Goal: Complete application form

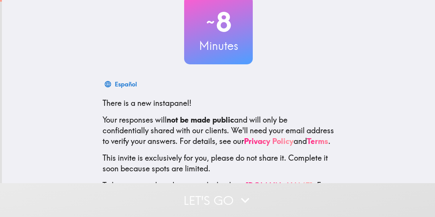
scroll to position [94, 0]
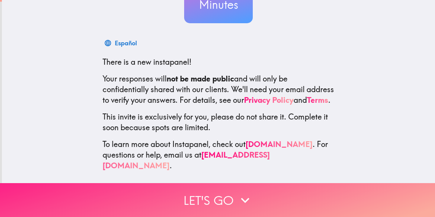
click at [196, 200] on button "Let's go" at bounding box center [217, 200] width 435 height 34
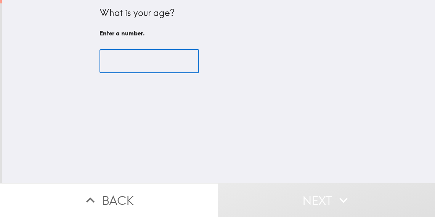
click at [162, 70] on input "number" at bounding box center [150, 62] width 100 height 24
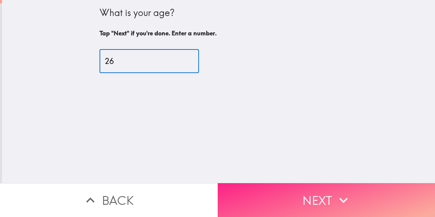
type input "26"
click at [275, 187] on button "Next" at bounding box center [327, 200] width 218 height 34
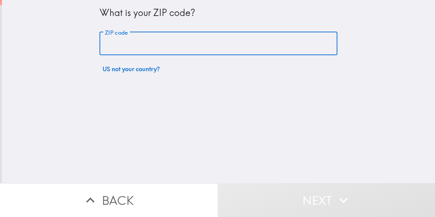
click at [196, 44] on input "ZIP code" at bounding box center [219, 44] width 238 height 24
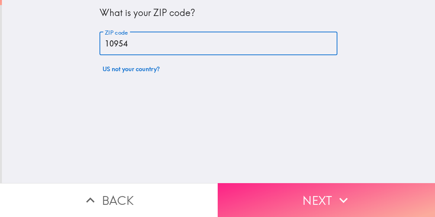
type input "10954"
click at [253, 186] on button "Next" at bounding box center [327, 200] width 218 height 34
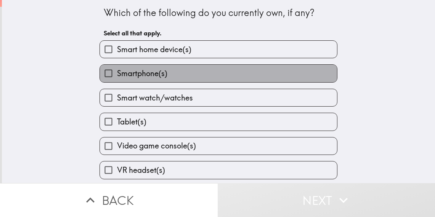
click at [148, 73] on span "Smartphone(s)" at bounding box center [142, 73] width 50 height 11
click at [117, 73] on input "Smartphone(s)" at bounding box center [108, 73] width 17 height 17
checkbox input "true"
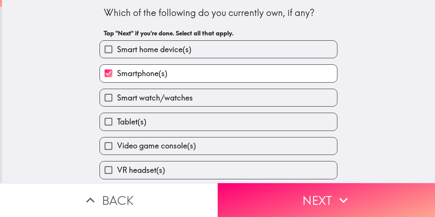
scroll to position [23, 0]
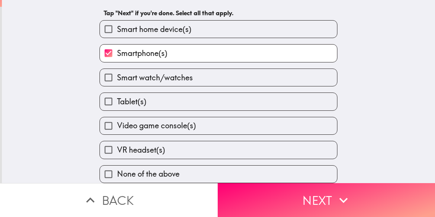
click at [146, 78] on span "Smart watch/watches" at bounding box center [155, 77] width 76 height 11
click at [117, 78] on input "Smart watch/watches" at bounding box center [108, 77] width 17 height 17
checkbox input "true"
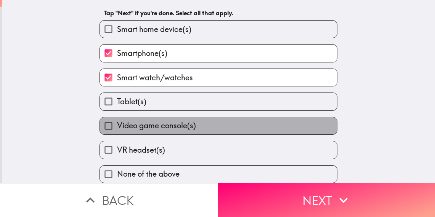
click at [161, 125] on span "Video game console(s)" at bounding box center [156, 125] width 79 height 11
click at [117, 125] on input "Video game console(s)" at bounding box center [108, 125] width 17 height 17
checkbox input "true"
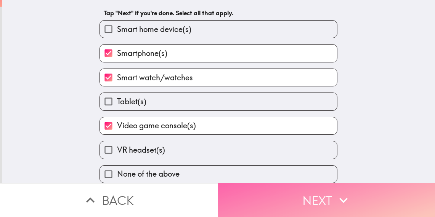
click at [279, 203] on button "Next" at bounding box center [327, 200] width 218 height 34
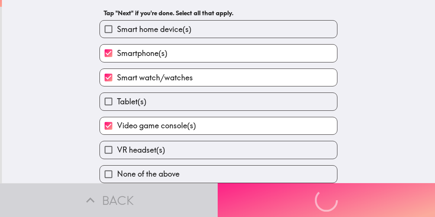
scroll to position [0, 0]
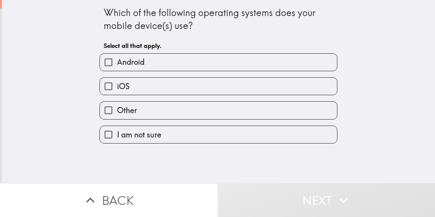
click at [209, 87] on label "iOS" at bounding box center [218, 86] width 237 height 17
click at [117, 87] on input "iOS" at bounding box center [108, 86] width 17 height 17
checkbox input "true"
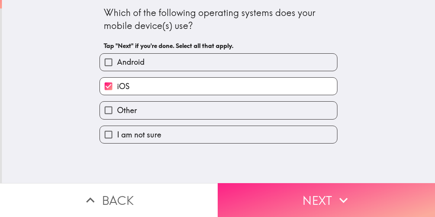
click at [251, 213] on button "Next" at bounding box center [327, 200] width 218 height 34
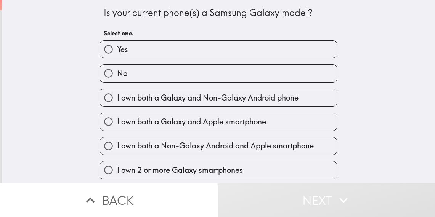
click at [216, 75] on label "No" at bounding box center [218, 73] width 237 height 17
click at [117, 75] on input "No" at bounding box center [108, 73] width 17 height 17
radio input "true"
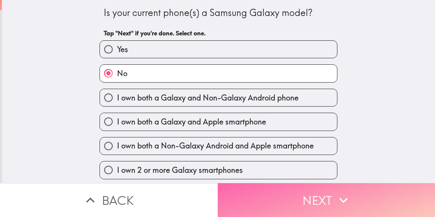
click at [259, 201] on button "Next" at bounding box center [327, 200] width 218 height 34
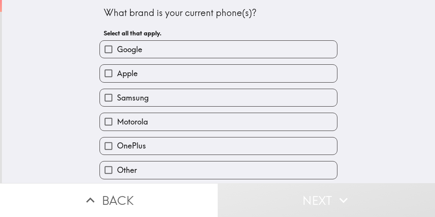
click at [191, 74] on label "Apple" at bounding box center [218, 73] width 237 height 17
click at [117, 74] on input "Apple" at bounding box center [108, 73] width 17 height 17
checkbox input "true"
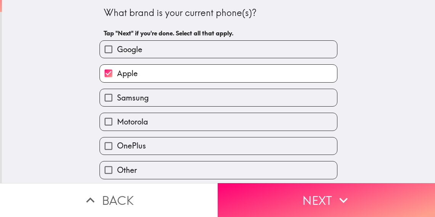
click at [260, 199] on button "Next" at bounding box center [327, 200] width 218 height 34
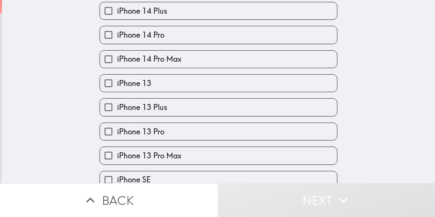
scroll to position [302, 0]
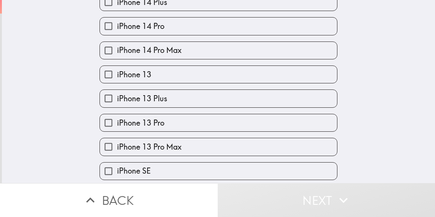
click at [214, 18] on div "iPhone 14 Pro" at bounding box center [215, 23] width 244 height 24
click at [209, 34] on label "iPhone 14 Pro" at bounding box center [218, 26] width 237 height 17
click at [117, 34] on input "iPhone 14 Pro" at bounding box center [108, 26] width 17 height 17
checkbox input "true"
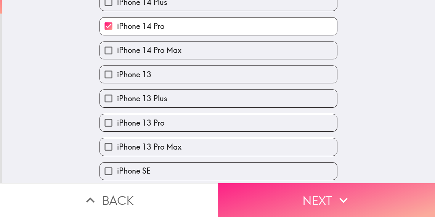
click at [263, 192] on button "Next" at bounding box center [327, 200] width 218 height 34
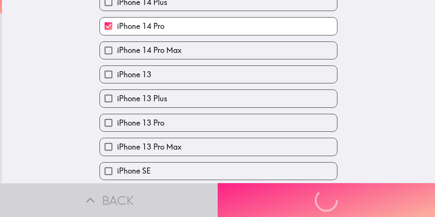
scroll to position [0, 0]
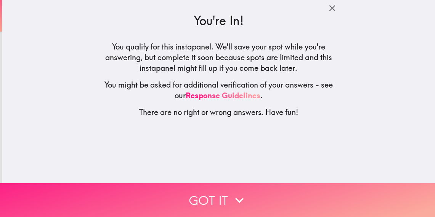
click at [244, 202] on icon "button" at bounding box center [239, 200] width 17 height 17
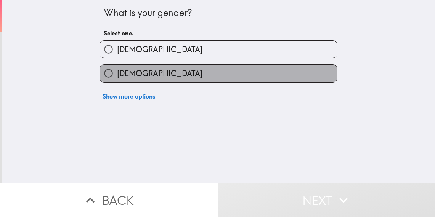
click at [180, 74] on label "[DEMOGRAPHIC_DATA]" at bounding box center [218, 73] width 237 height 17
click at [117, 74] on input "[DEMOGRAPHIC_DATA]" at bounding box center [108, 73] width 17 height 17
radio input "true"
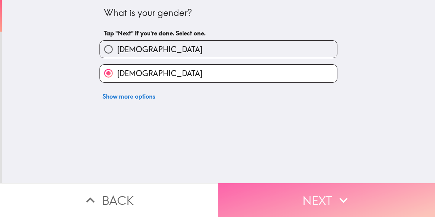
click at [262, 199] on button "Next" at bounding box center [327, 200] width 218 height 34
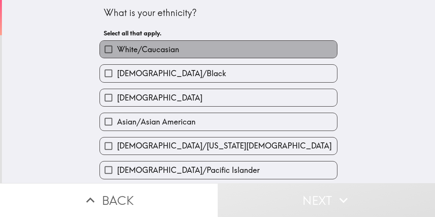
click at [200, 47] on label "White/Caucasian" at bounding box center [218, 49] width 237 height 17
click at [117, 47] on input "White/Caucasian" at bounding box center [108, 49] width 17 height 17
checkbox input "true"
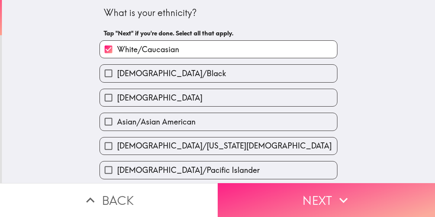
click at [259, 193] on button "Next" at bounding box center [327, 200] width 218 height 34
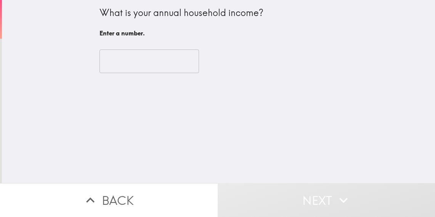
click at [152, 68] on input "number" at bounding box center [150, 62] width 100 height 24
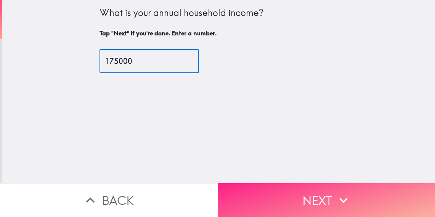
type input "175000"
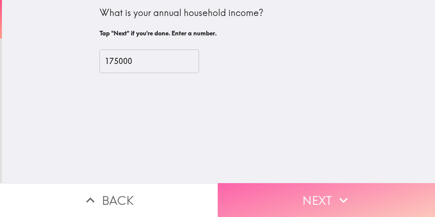
click at [257, 194] on button "Next" at bounding box center [327, 200] width 218 height 34
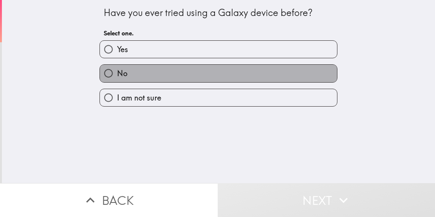
click at [230, 78] on label "No" at bounding box center [218, 73] width 237 height 17
click at [117, 78] on input "No" at bounding box center [108, 73] width 17 height 17
radio input "true"
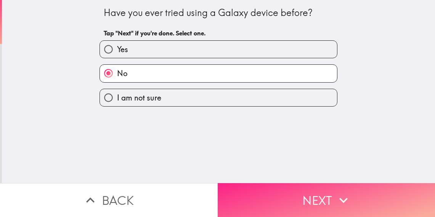
click at [248, 209] on button "Next" at bounding box center [327, 200] width 218 height 34
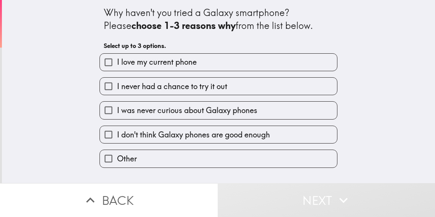
click at [228, 71] on div "I never had a chance to try it out" at bounding box center [215, 83] width 244 height 24
click at [227, 93] on label "I never had a chance to try it out" at bounding box center [218, 86] width 237 height 17
click at [117, 93] on input "I never had a chance to try it out" at bounding box center [108, 86] width 17 height 17
checkbox input "true"
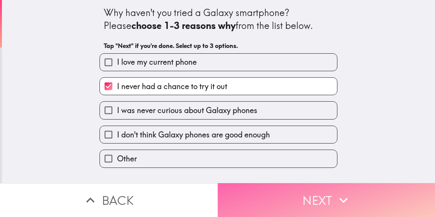
click at [253, 185] on button "Next" at bounding box center [327, 200] width 218 height 34
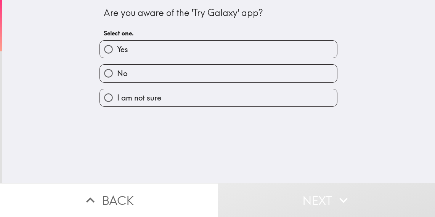
click at [217, 75] on label "No" at bounding box center [218, 73] width 237 height 17
click at [117, 75] on input "No" at bounding box center [108, 73] width 17 height 17
radio input "true"
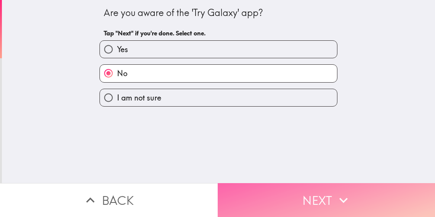
click at [252, 192] on button "Next" at bounding box center [327, 200] width 218 height 34
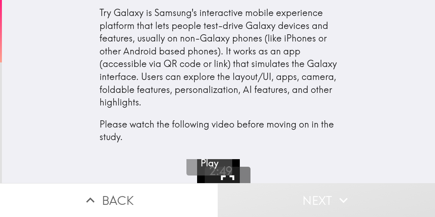
click at [214, 164] on h5 "Play" at bounding box center [210, 163] width 18 height 13
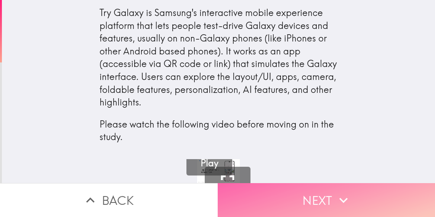
click at [307, 200] on button "Next" at bounding box center [327, 200] width 218 height 34
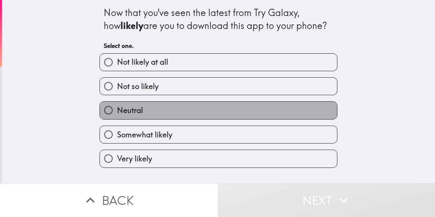
click at [307, 110] on label "Neutral" at bounding box center [218, 110] width 237 height 17
click at [117, 110] on input "Neutral" at bounding box center [108, 110] width 17 height 17
radio input "true"
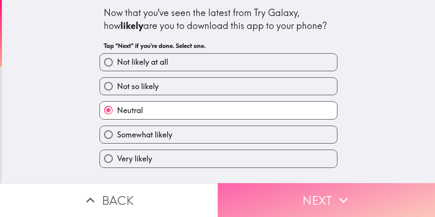
click at [304, 194] on button "Next" at bounding box center [327, 200] width 218 height 34
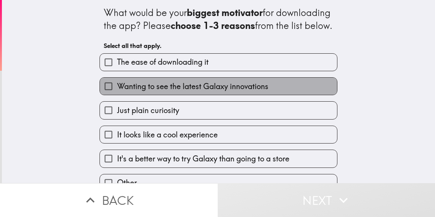
click at [272, 95] on label "Wanting to see the latest Galaxy innovations" at bounding box center [218, 86] width 237 height 17
click at [117, 95] on input "Wanting to see the latest Galaxy innovations" at bounding box center [108, 86] width 17 height 17
checkbox input "true"
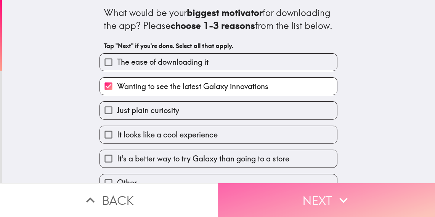
click at [276, 206] on button "Next" at bounding box center [327, 200] width 218 height 34
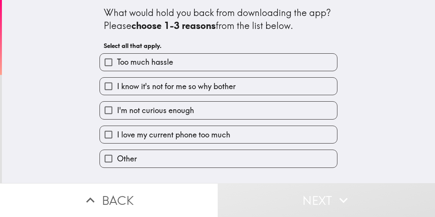
click at [248, 90] on label "I know it's not for me so why bother" at bounding box center [218, 86] width 237 height 17
click at [117, 90] on input "I know it's not for me so why bother" at bounding box center [108, 86] width 17 height 17
checkbox input "true"
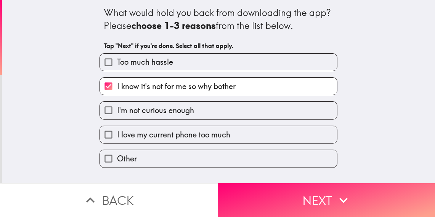
click at [233, 141] on label "I love my current phone too much" at bounding box center [218, 134] width 237 height 17
click at [117, 141] on input "I love my current phone too much" at bounding box center [108, 134] width 17 height 17
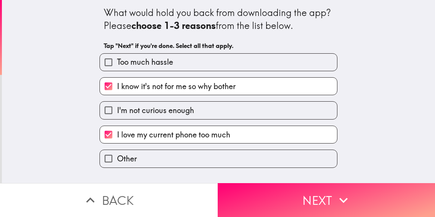
click at [249, 135] on label "I love my current phone too much" at bounding box center [218, 134] width 237 height 17
click at [117, 135] on input "I love my current phone too much" at bounding box center [108, 134] width 17 height 17
checkbox input "false"
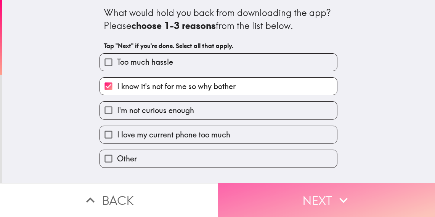
click at [251, 213] on button "Next" at bounding box center [327, 200] width 218 height 34
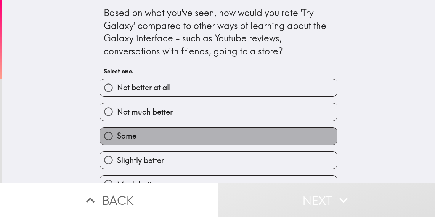
click at [234, 137] on label "Same" at bounding box center [218, 136] width 237 height 17
click at [117, 137] on input "Same" at bounding box center [108, 136] width 17 height 17
radio input "true"
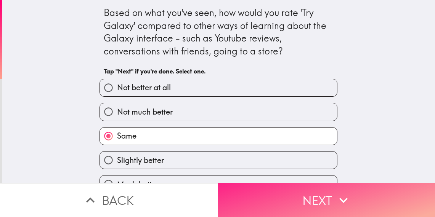
click at [254, 201] on button "Next" at bounding box center [327, 200] width 218 height 34
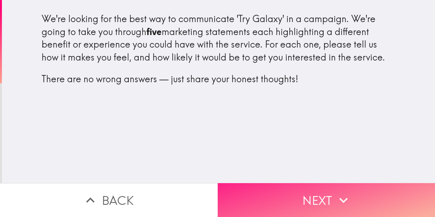
click at [265, 199] on button "Next" at bounding box center [327, 200] width 218 height 34
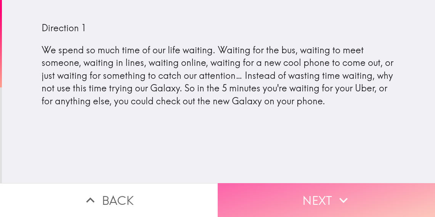
click at [253, 196] on button "Next" at bounding box center [327, 200] width 218 height 34
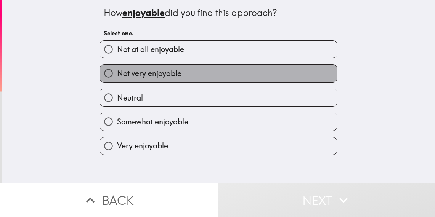
click at [188, 76] on label "Not very enjoyable" at bounding box center [218, 73] width 237 height 17
click at [117, 76] on input "Not very enjoyable" at bounding box center [108, 73] width 17 height 17
radio input "true"
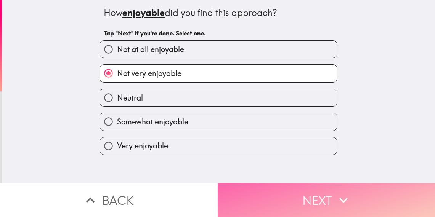
click at [256, 190] on button "Next" at bounding box center [327, 200] width 218 height 34
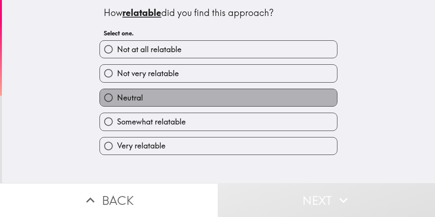
click at [208, 99] on label "Neutral" at bounding box center [218, 97] width 237 height 17
click at [117, 99] on input "Neutral" at bounding box center [108, 97] width 17 height 17
radio input "true"
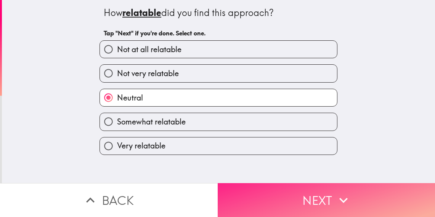
click at [246, 193] on button "Next" at bounding box center [327, 200] width 218 height 34
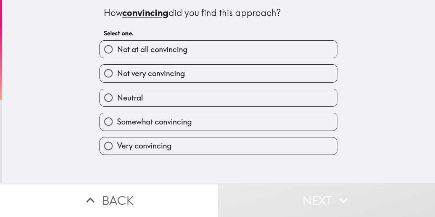
click at [229, 122] on label "Somewhat convincing" at bounding box center [218, 121] width 237 height 17
click at [117, 122] on input "Somewhat convincing" at bounding box center [108, 121] width 17 height 17
radio input "true"
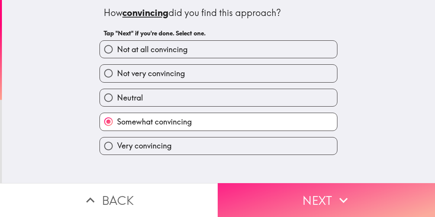
click at [257, 199] on button "Next" at bounding box center [327, 200] width 218 height 34
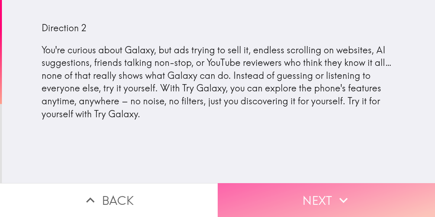
click at [271, 202] on button "Next" at bounding box center [327, 200] width 218 height 34
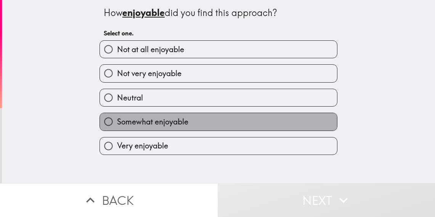
click at [203, 125] on label "Somewhat enjoyable" at bounding box center [218, 121] width 237 height 17
click at [117, 125] on input "Somewhat enjoyable" at bounding box center [108, 121] width 17 height 17
radio input "true"
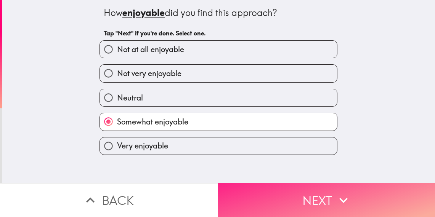
click at [247, 191] on button "Next" at bounding box center [327, 200] width 218 height 34
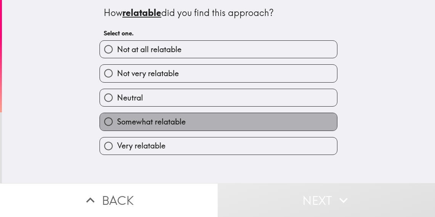
click at [233, 117] on label "Somewhat relatable" at bounding box center [218, 121] width 237 height 17
click at [117, 117] on input "Somewhat relatable" at bounding box center [108, 121] width 17 height 17
radio input "true"
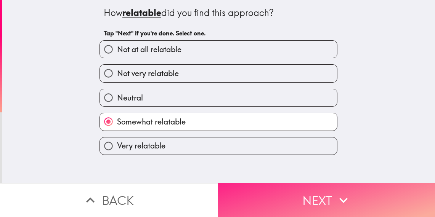
click at [258, 199] on button "Next" at bounding box center [327, 200] width 218 height 34
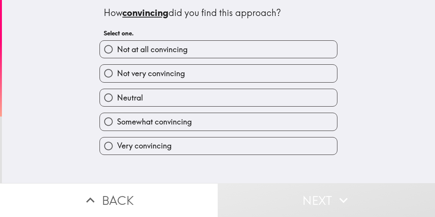
click at [233, 100] on label "Neutral" at bounding box center [218, 97] width 237 height 17
click at [117, 100] on input "Neutral" at bounding box center [108, 97] width 17 height 17
radio input "true"
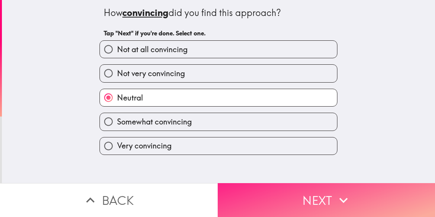
click at [257, 194] on button "Next" at bounding box center [327, 200] width 218 height 34
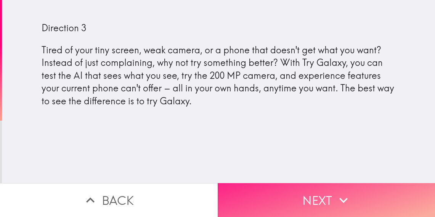
click at [281, 192] on button "Next" at bounding box center [327, 200] width 218 height 34
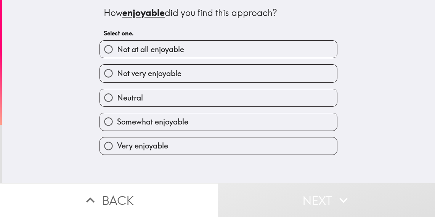
click at [232, 100] on label "Neutral" at bounding box center [218, 97] width 237 height 17
click at [117, 100] on input "Neutral" at bounding box center [108, 97] width 17 height 17
radio input "true"
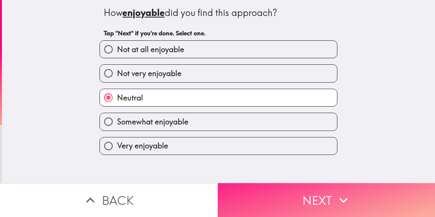
click at [264, 202] on button "Next" at bounding box center [327, 200] width 218 height 34
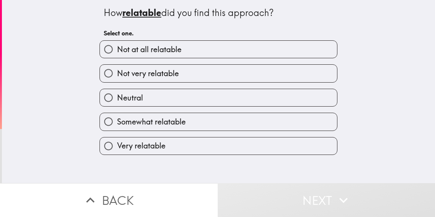
click at [226, 125] on label "Somewhat relatable" at bounding box center [218, 121] width 237 height 17
click at [117, 125] on input "Somewhat relatable" at bounding box center [108, 121] width 17 height 17
radio input "true"
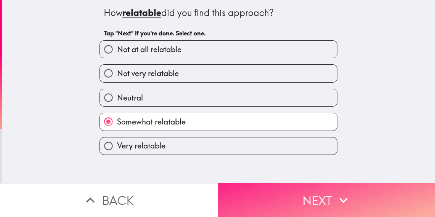
click at [253, 202] on button "Next" at bounding box center [327, 200] width 218 height 34
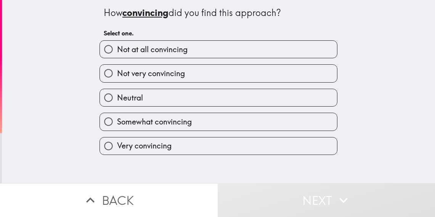
click at [218, 125] on label "Somewhat convincing" at bounding box center [218, 121] width 237 height 17
click at [117, 125] on input "Somewhat convincing" at bounding box center [108, 121] width 17 height 17
radio input "true"
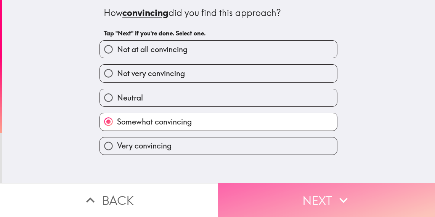
click at [246, 197] on button "Next" at bounding box center [327, 200] width 218 height 34
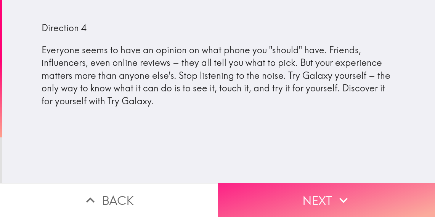
click at [254, 199] on button "Next" at bounding box center [327, 200] width 218 height 34
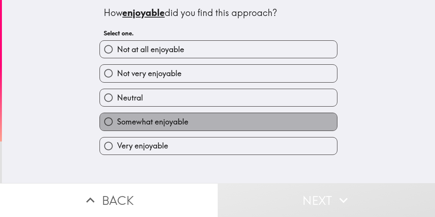
click at [232, 122] on label "Somewhat enjoyable" at bounding box center [218, 121] width 237 height 17
click at [117, 122] on input "Somewhat enjoyable" at bounding box center [108, 121] width 17 height 17
radio input "true"
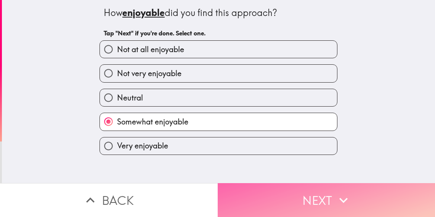
click at [251, 201] on button "Next" at bounding box center [327, 200] width 218 height 34
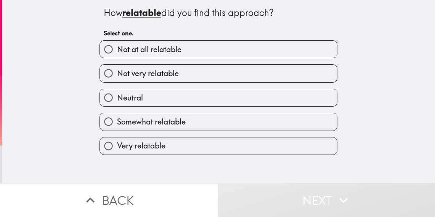
click at [222, 125] on label "Somewhat relatable" at bounding box center [218, 121] width 237 height 17
click at [117, 125] on input "Somewhat relatable" at bounding box center [108, 121] width 17 height 17
radio input "true"
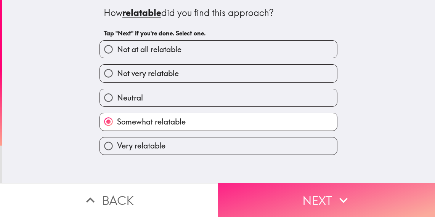
click at [242, 190] on button "Next" at bounding box center [327, 200] width 218 height 34
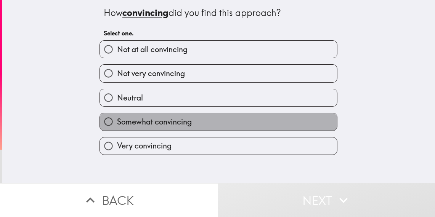
click at [221, 125] on label "Somewhat convincing" at bounding box center [218, 121] width 237 height 17
click at [117, 125] on input "Somewhat convincing" at bounding box center [108, 121] width 17 height 17
radio input "true"
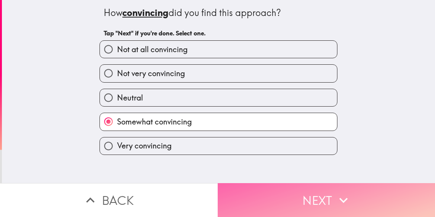
click at [243, 188] on button "Next" at bounding box center [327, 200] width 218 height 34
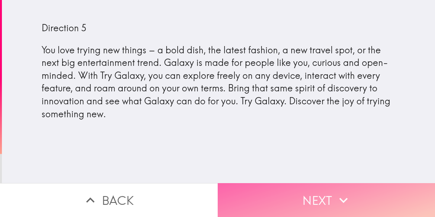
click at [251, 193] on button "Next" at bounding box center [327, 200] width 218 height 34
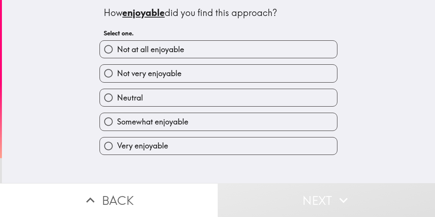
click at [229, 129] on label "Somewhat enjoyable" at bounding box center [218, 121] width 237 height 17
click at [117, 129] on input "Somewhat enjoyable" at bounding box center [108, 121] width 17 height 17
radio input "true"
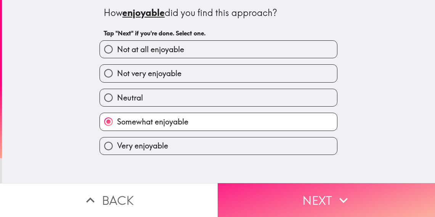
click at [246, 196] on button "Next" at bounding box center [327, 200] width 218 height 34
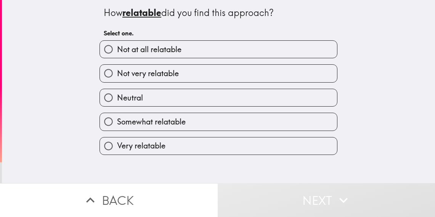
click at [231, 127] on label "Somewhat relatable" at bounding box center [218, 121] width 237 height 17
click at [117, 127] on input "Somewhat relatable" at bounding box center [108, 121] width 17 height 17
radio input "true"
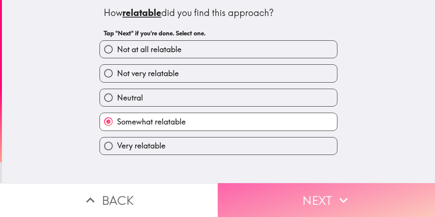
click at [246, 188] on button "Next" at bounding box center [327, 200] width 218 height 34
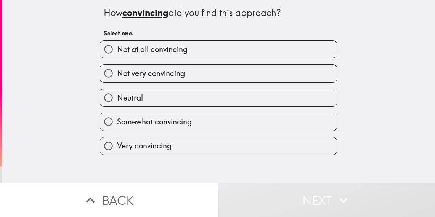
click at [228, 120] on label "Somewhat convincing" at bounding box center [218, 121] width 237 height 17
click at [117, 120] on input "Somewhat convincing" at bounding box center [108, 121] width 17 height 17
radio input "true"
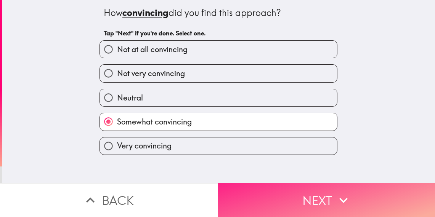
click at [247, 192] on button "Next" at bounding box center [327, 200] width 218 height 34
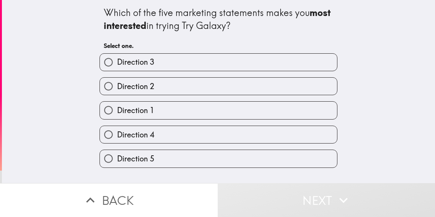
click at [222, 162] on label "Direction 5" at bounding box center [218, 158] width 237 height 17
click at [117, 162] on input "Direction 5" at bounding box center [108, 158] width 17 height 17
radio input "true"
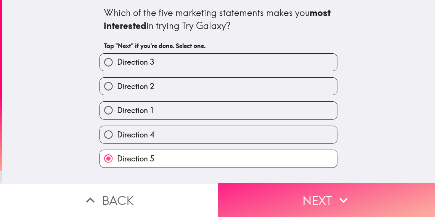
click at [255, 213] on button "Next" at bounding box center [327, 200] width 218 height 34
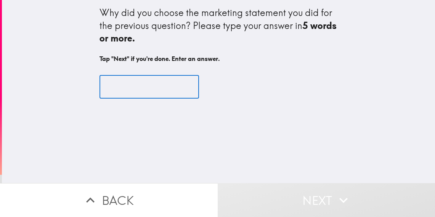
click at [178, 95] on input "text" at bounding box center [150, 87] width 100 height 24
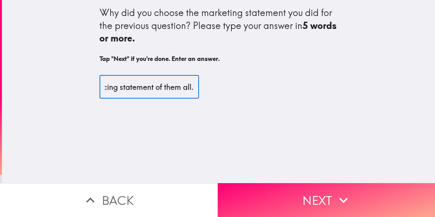
scroll to position [0, 177]
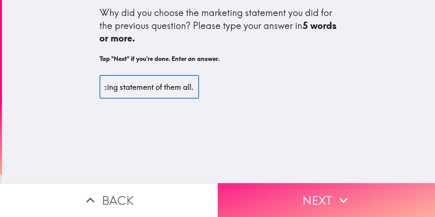
type input "Statement 5 was the most appealing and convincing statement of them all."
click at [297, 205] on button "Next" at bounding box center [327, 200] width 218 height 34
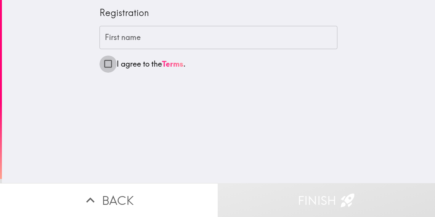
click at [108, 63] on input "I agree to the Terms ." at bounding box center [108, 63] width 17 height 17
checkbox input "true"
click at [130, 39] on input "First name" at bounding box center [219, 38] width 238 height 24
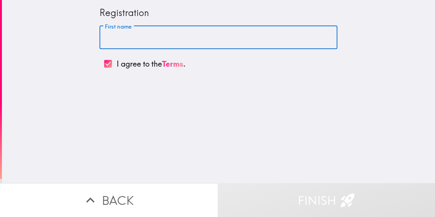
click at [130, 39] on input "First name" at bounding box center [219, 38] width 238 height 24
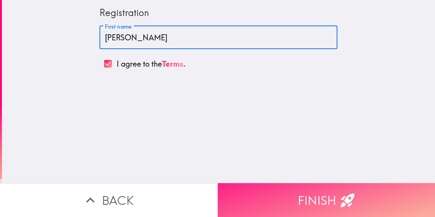
type input "[PERSON_NAME]"
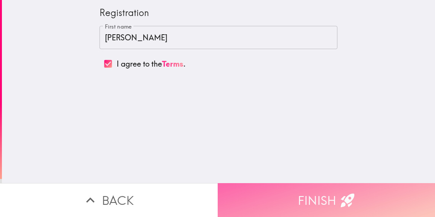
click at [247, 191] on button "Finish" at bounding box center [327, 200] width 218 height 34
